Goal: Transaction & Acquisition: Purchase product/service

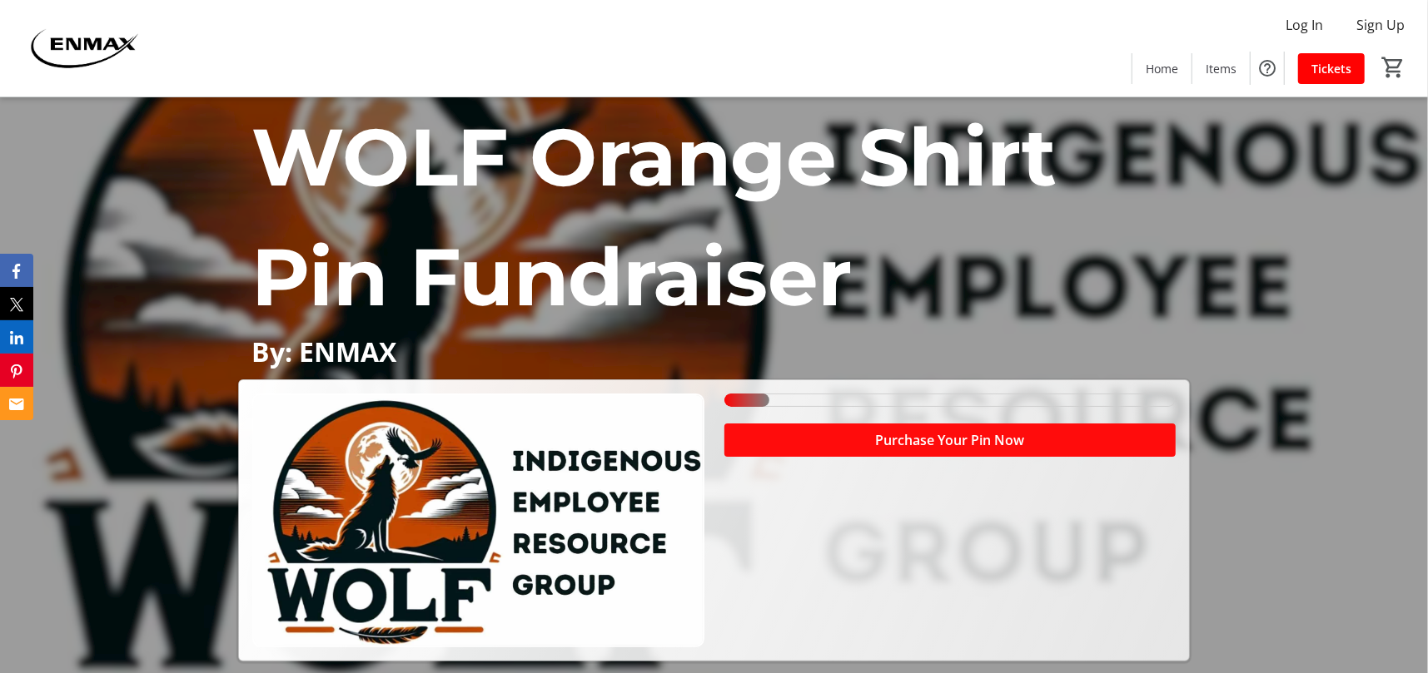
click at [898, 256] on span "Purchase Your Pin Now" at bounding box center [949, 440] width 149 height 20
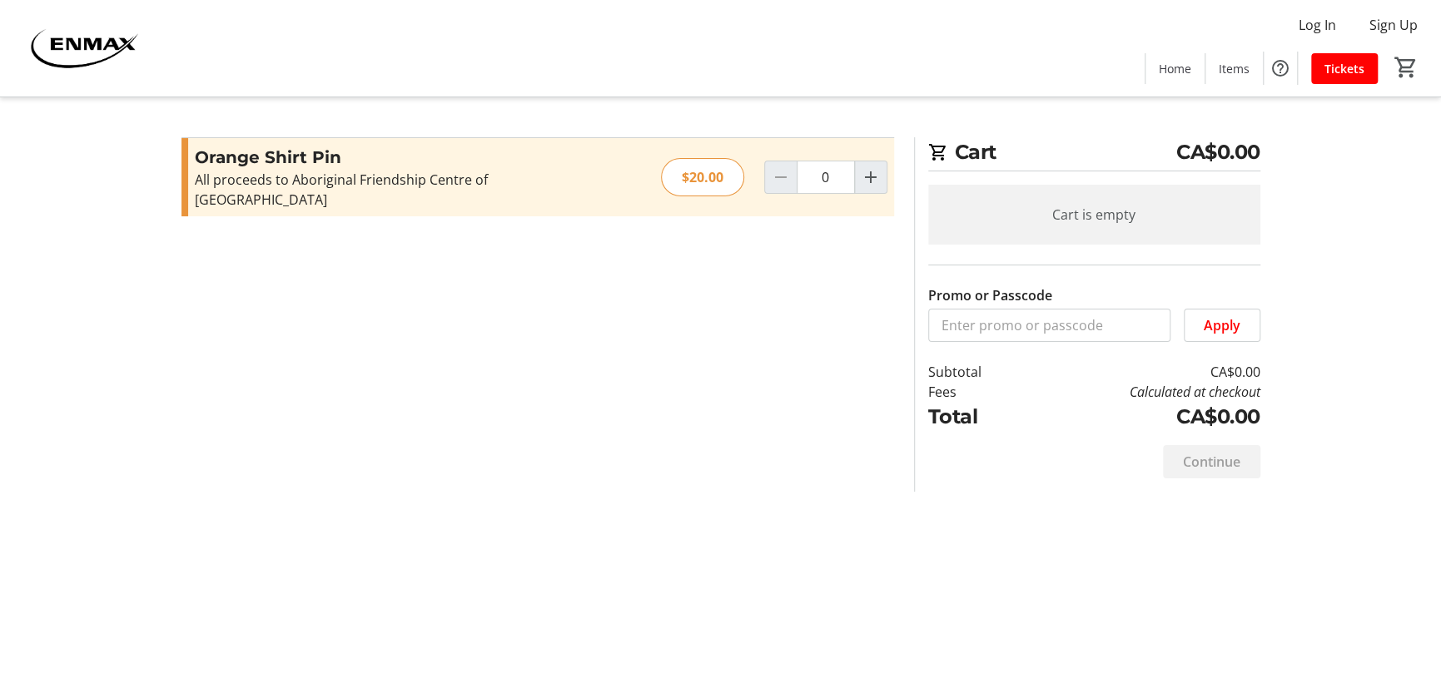
click at [336, 178] on div "All proceeds to Aboriginal Friendship Centre of [GEOGRAPHIC_DATA]" at bounding box center [377, 190] width 364 height 40
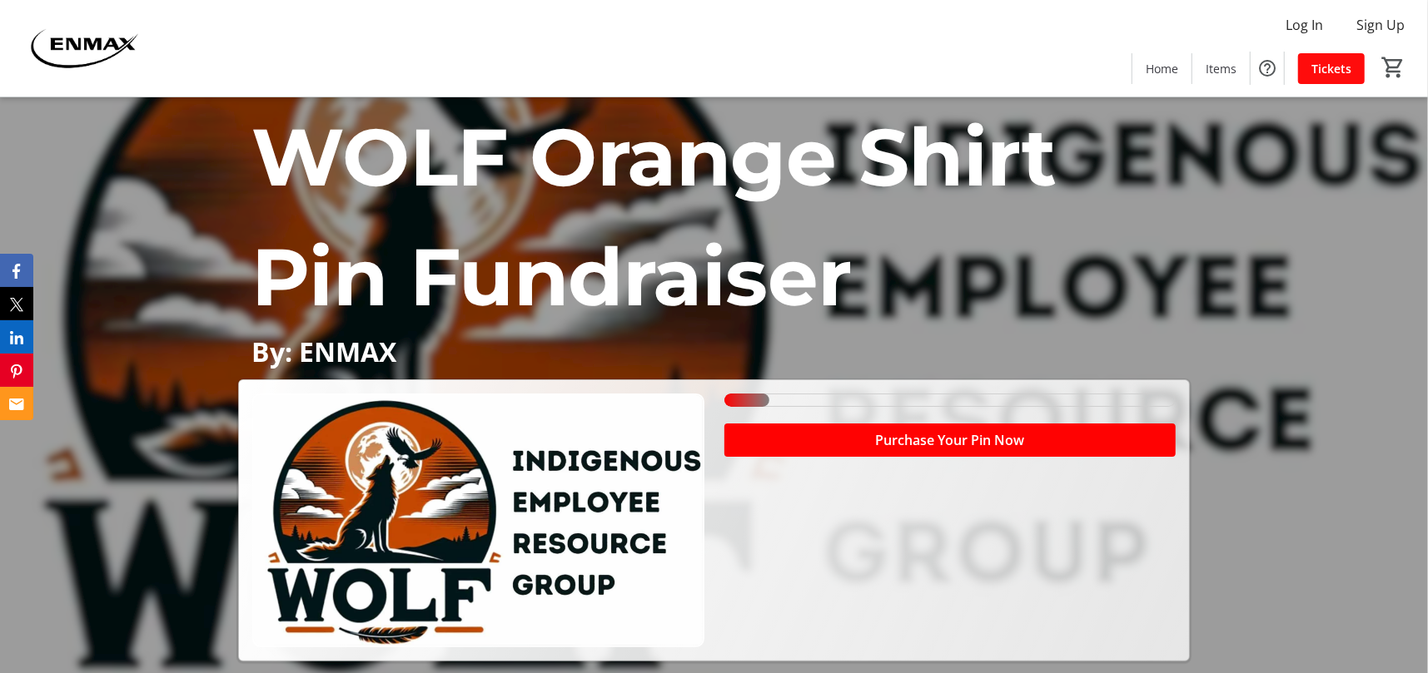
click at [1103, 67] on span "Tickets" at bounding box center [1331, 68] width 40 height 17
